Goal: Task Accomplishment & Management: Use online tool/utility

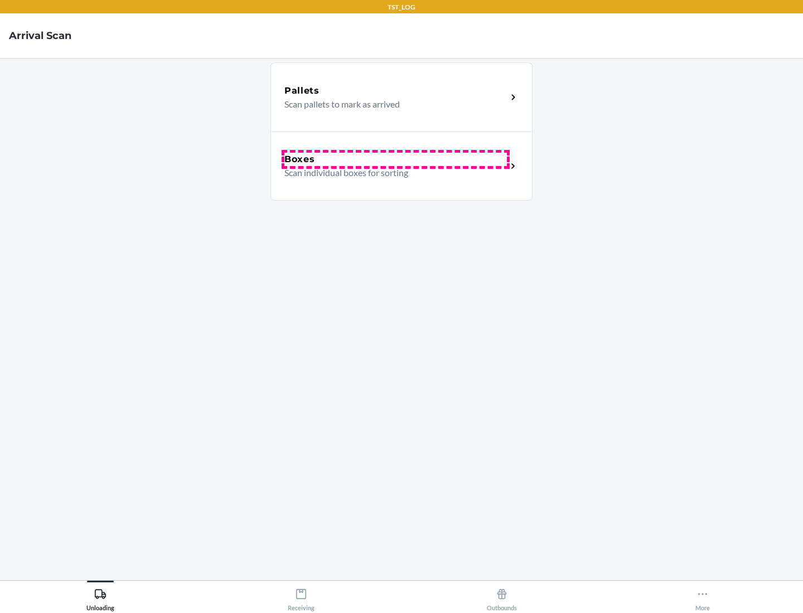
click at [395, 159] on div "Boxes" at bounding box center [395, 159] width 222 height 13
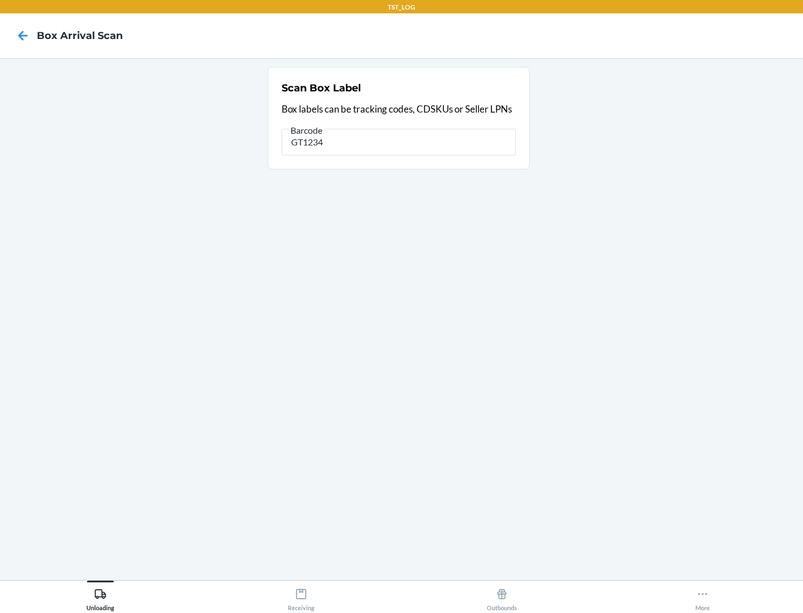
type input "GT1234"
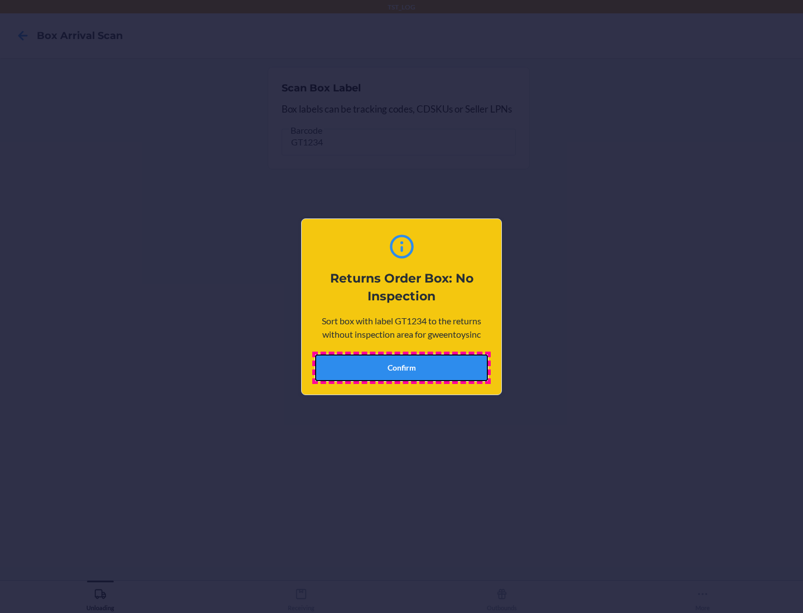
click at [401, 367] on button "Confirm" at bounding box center [401, 368] width 173 height 27
